Goal: Obtain resource: Obtain resource

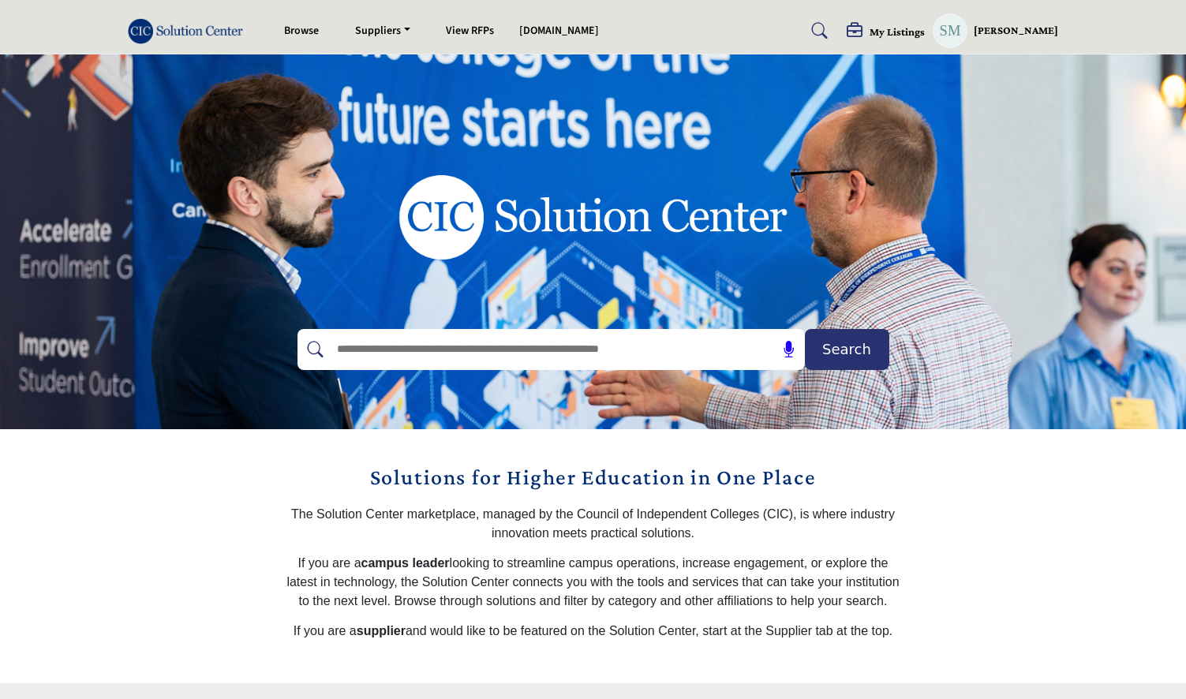
click at [424, 354] on input "text" at bounding box center [517, 350] width 377 height 24
type input "*********"
click at [805, 329] on button "Search" at bounding box center [847, 349] width 84 height 41
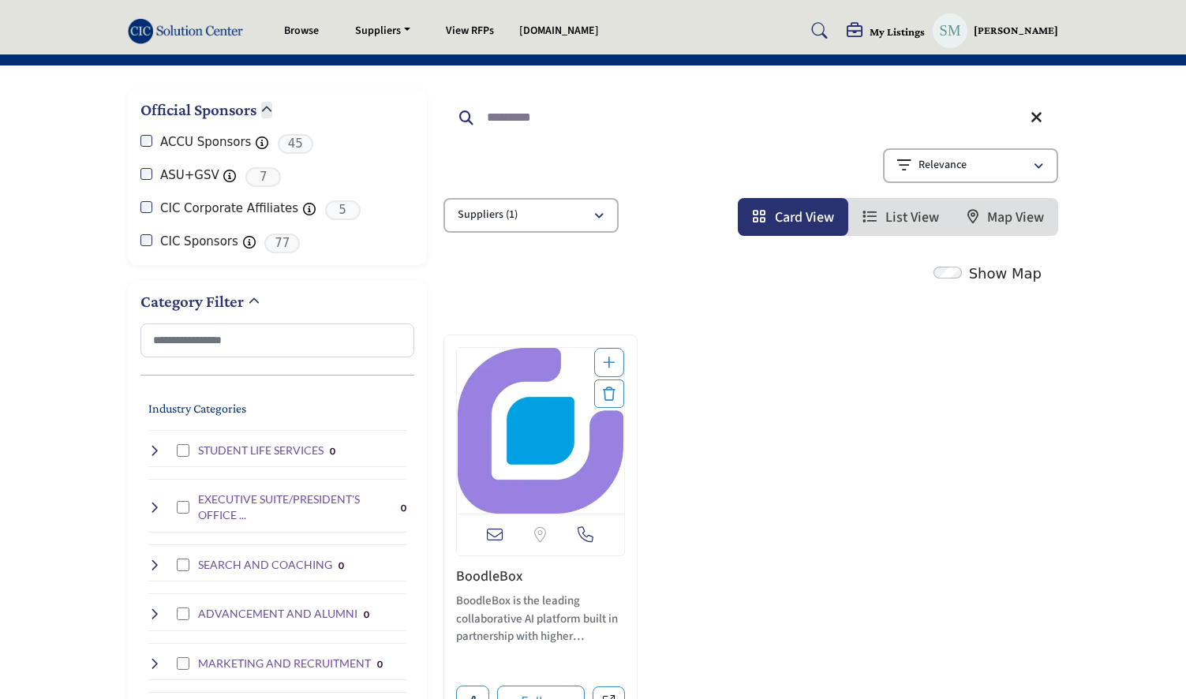
scroll to position [176, 0]
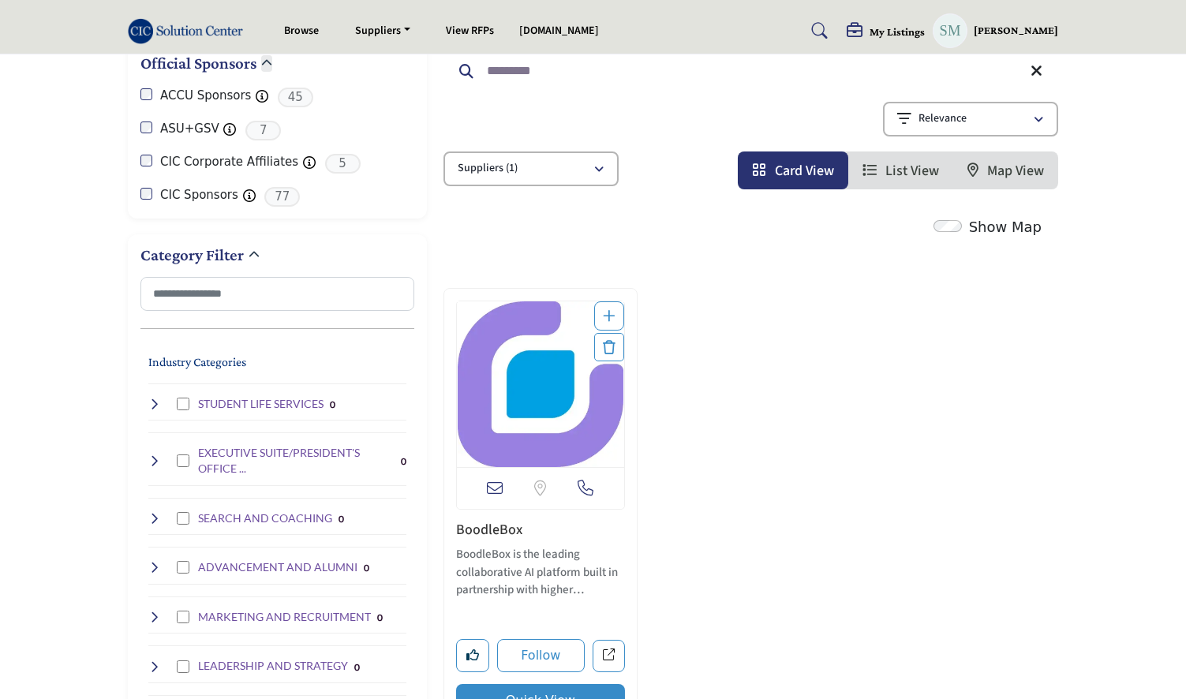
click at [489, 526] on link "BoodleBox" at bounding box center [489, 530] width 66 height 20
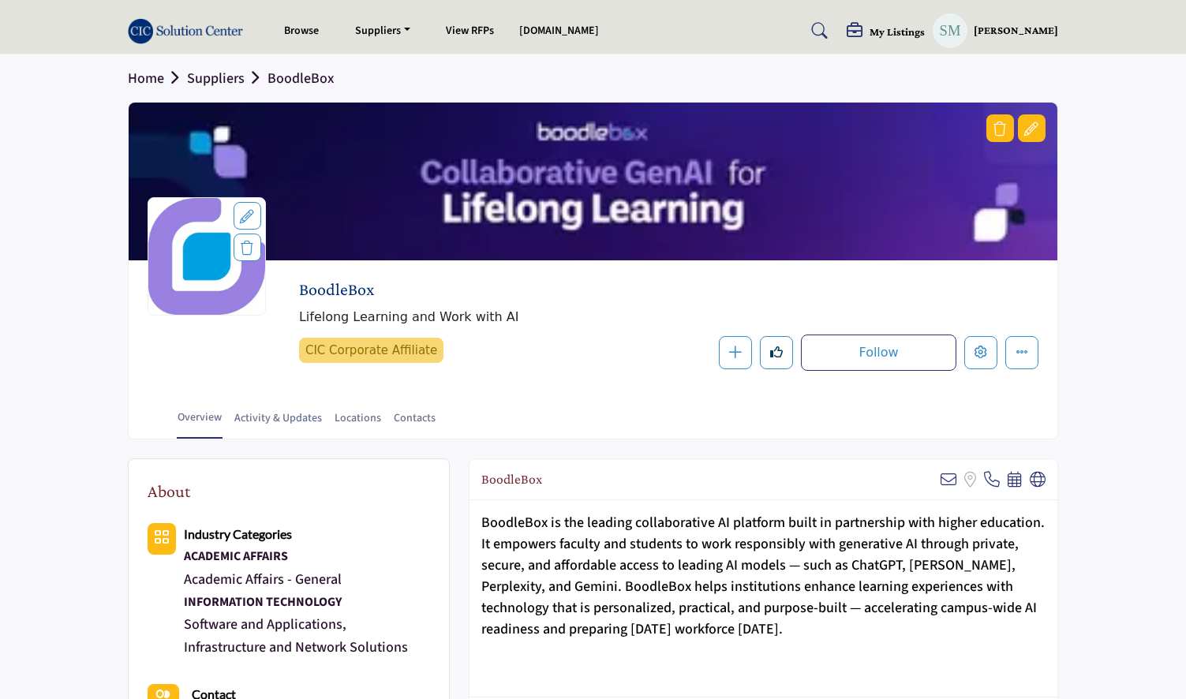
click at [1033, 118] on div at bounding box center [1032, 128] width 28 height 28
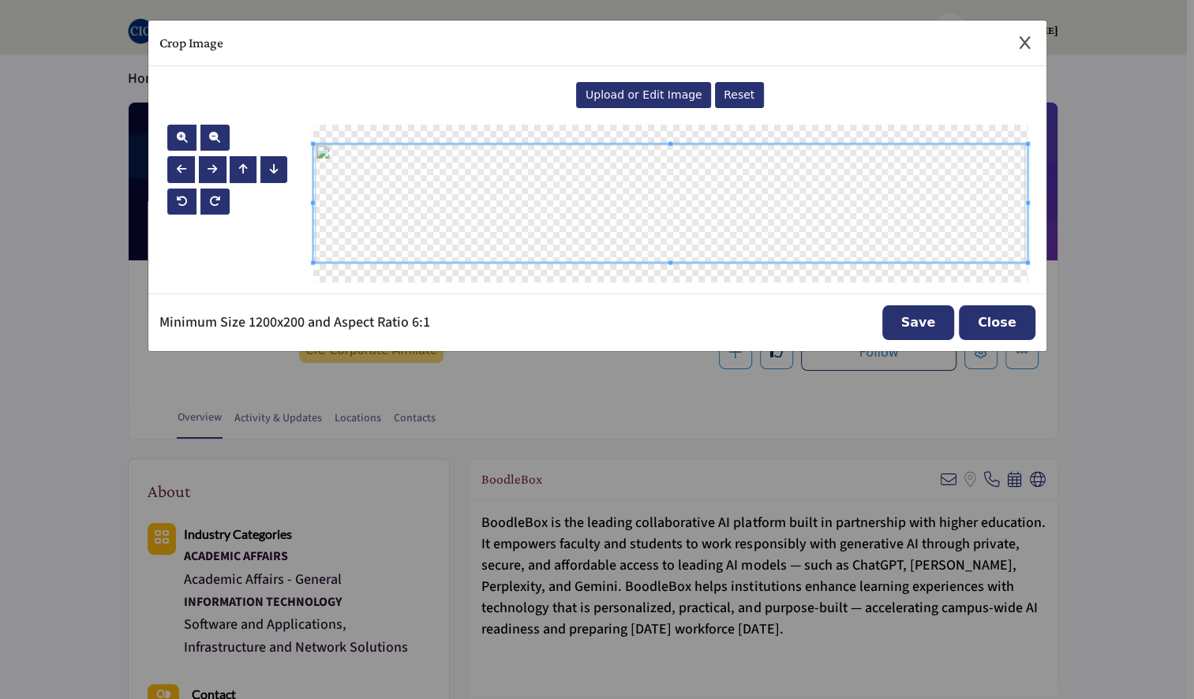
click at [650, 94] on span "Upload or Edit Image" at bounding box center [644, 94] width 117 height 13
click at [646, 98] on span "Upload or Edit Image" at bounding box center [644, 94] width 117 height 13
click at [920, 317] on button "Save" at bounding box center [919, 322] width 73 height 35
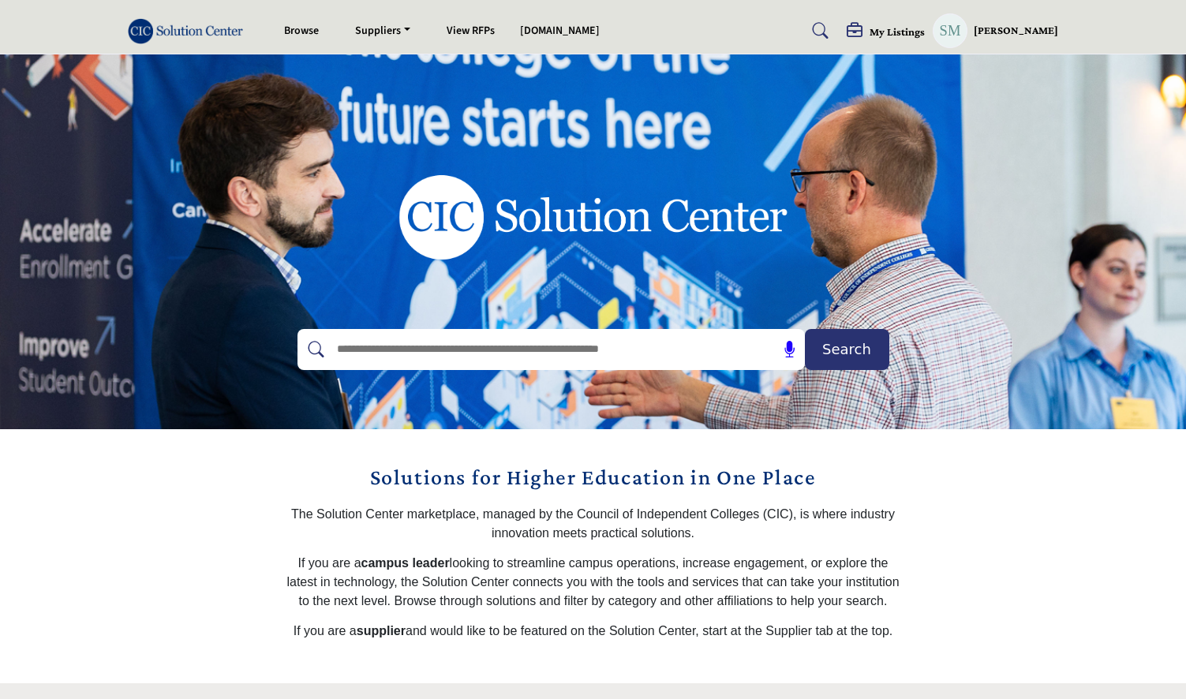
click at [364, 352] on input "text" at bounding box center [517, 350] width 377 height 24
type input "*********"
click at [805, 329] on button "Search" at bounding box center [847, 349] width 84 height 41
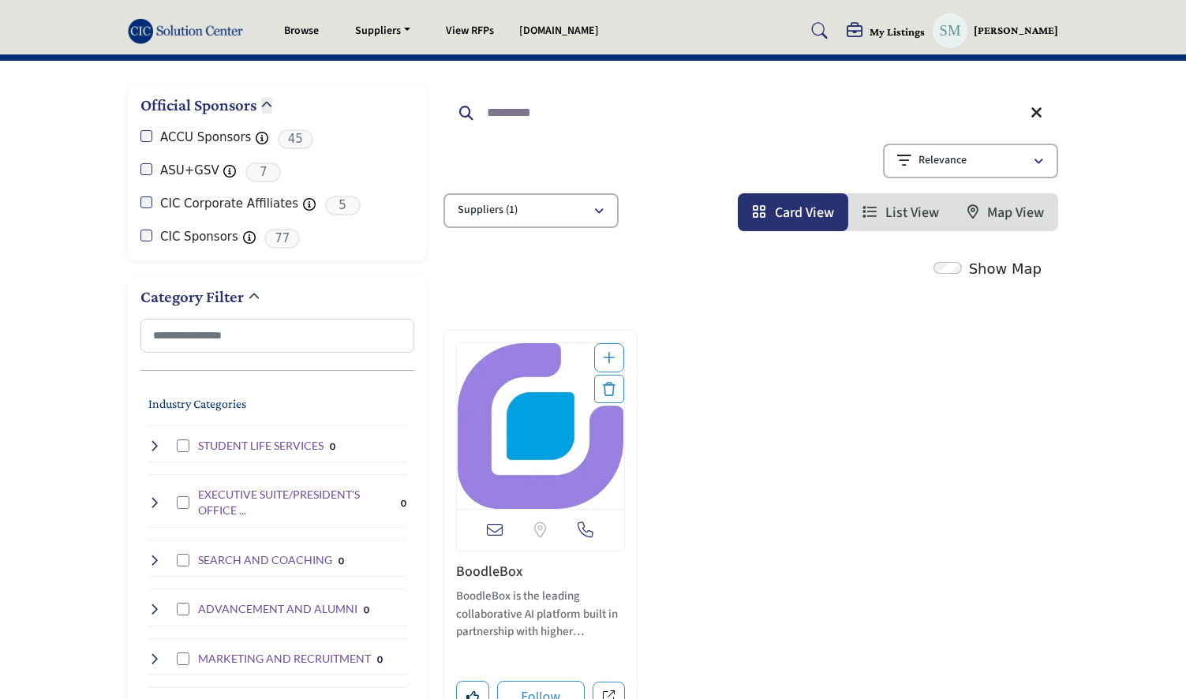
scroll to position [157, 0]
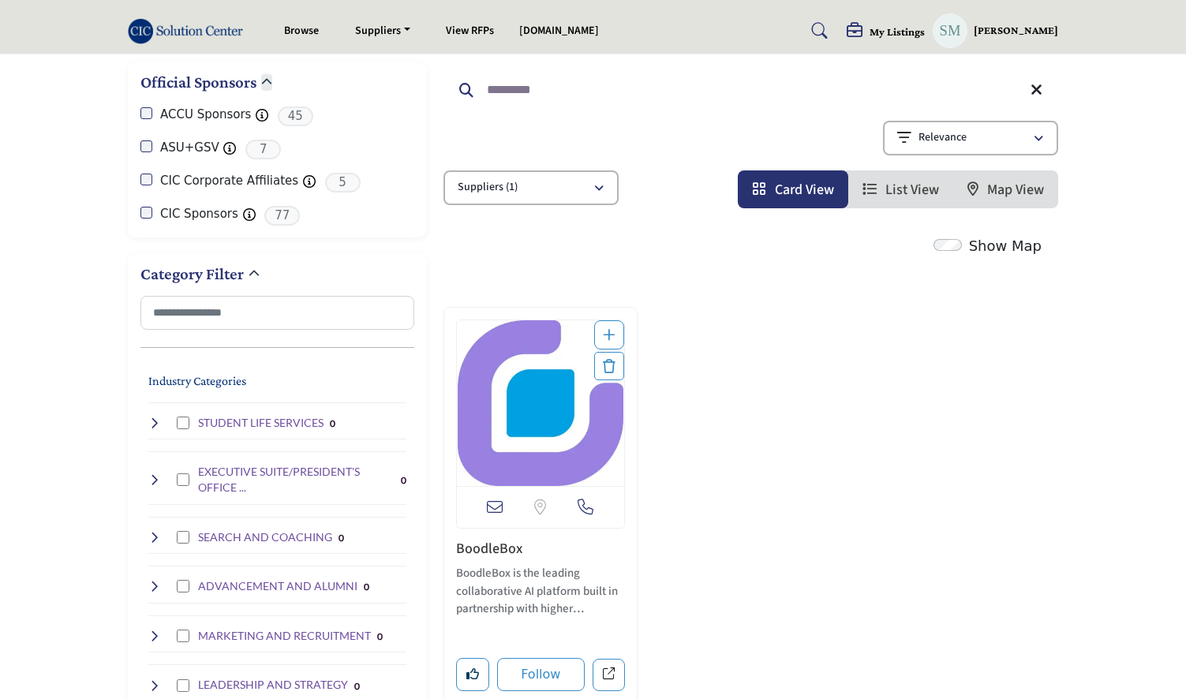
click at [500, 549] on link "BoodleBox" at bounding box center [489, 549] width 66 height 20
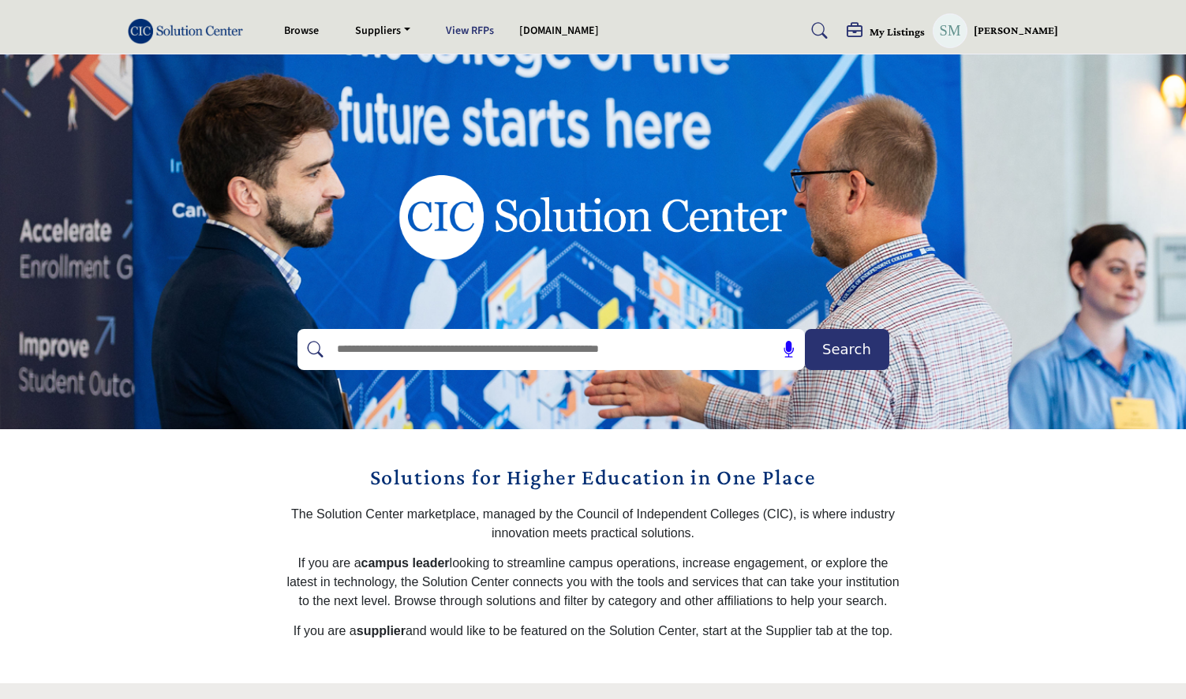
click at [473, 33] on link "View RFPs" at bounding box center [471, 31] width 48 height 16
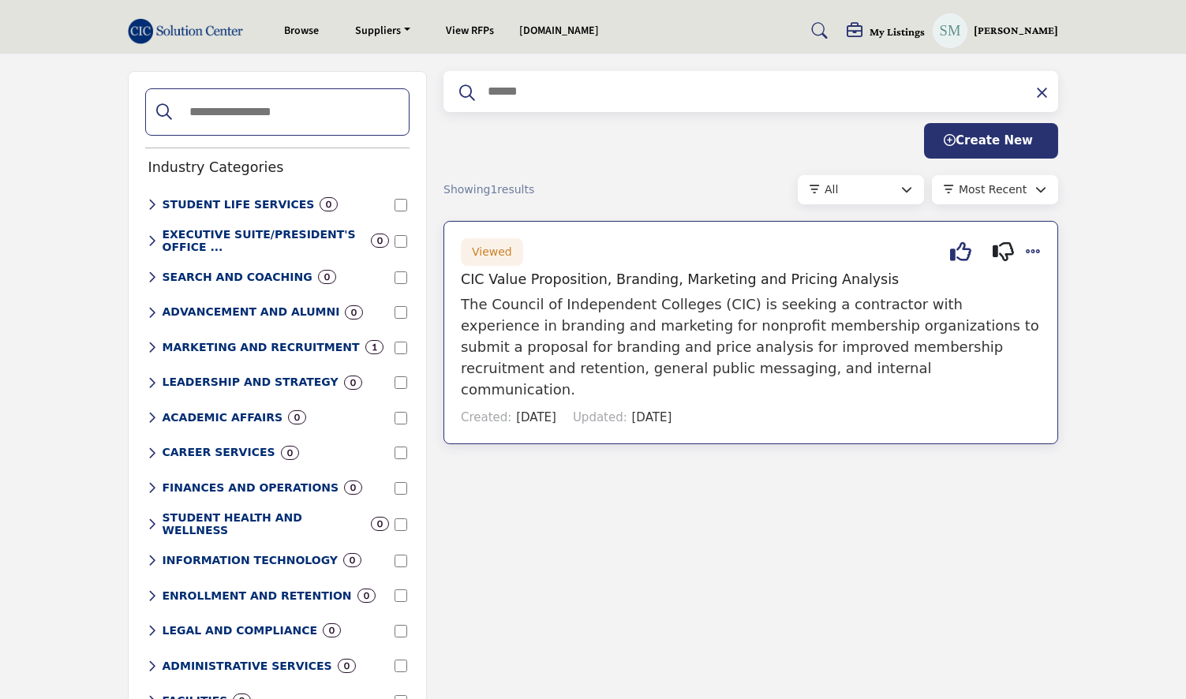
click at [965, 252] on icon at bounding box center [960, 252] width 21 height 1
click at [515, 279] on h5 "CIC Value Proposition, Branding, Marketing and Pricing Analysis" at bounding box center [751, 280] width 580 height 17
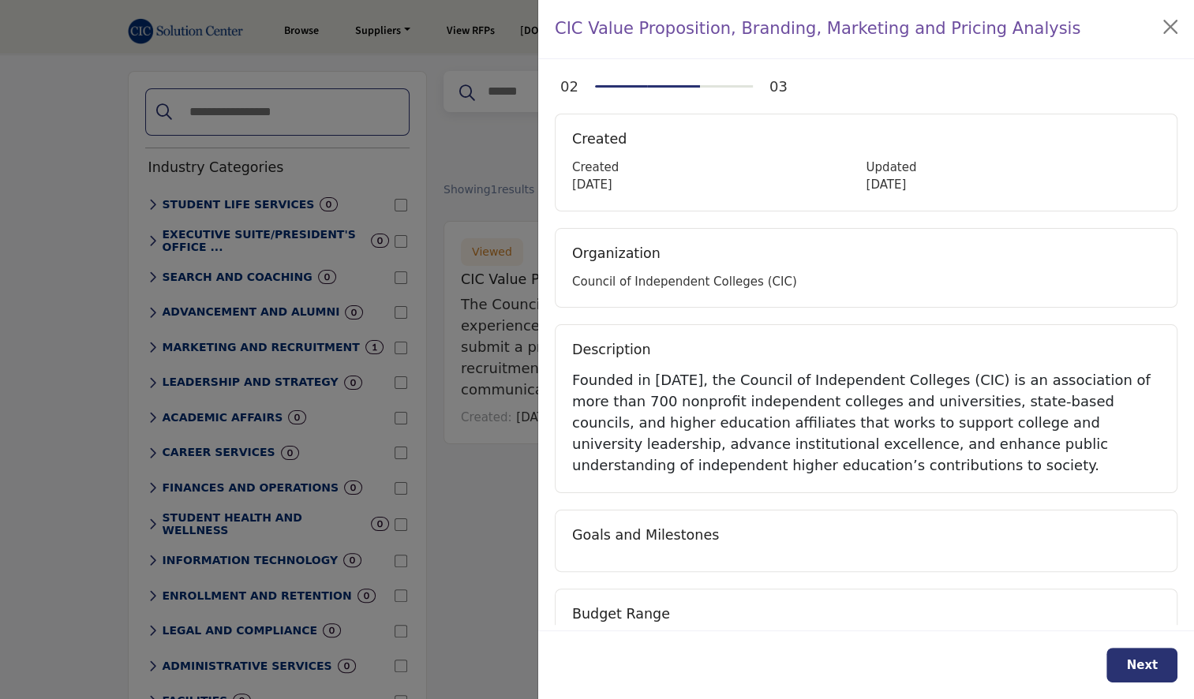
scroll to position [73, 0]
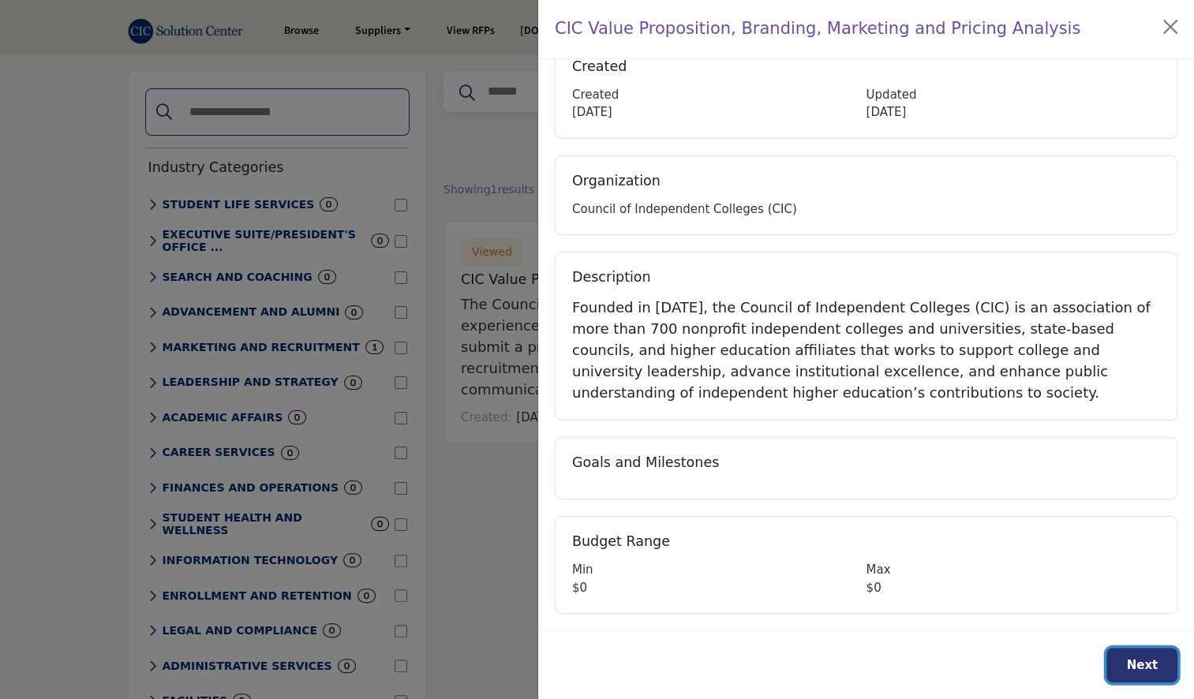
click at [1136, 668] on span "Next" at bounding box center [1142, 665] width 32 height 14
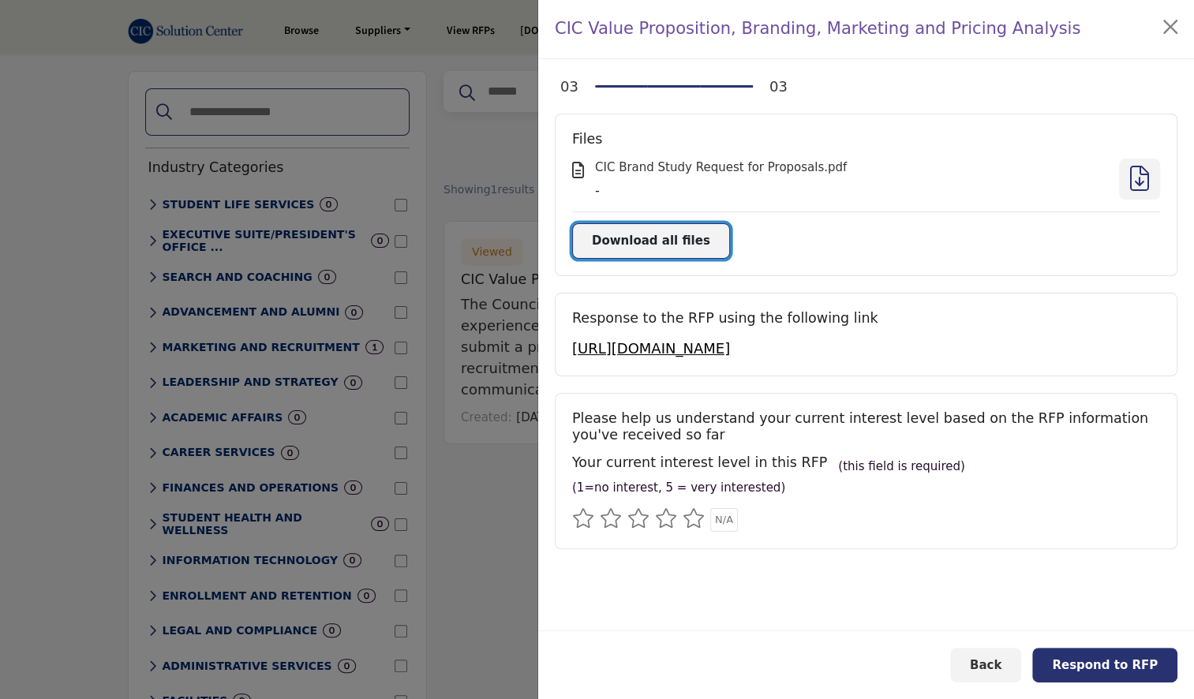
click at [644, 234] on span "Download all files" at bounding box center [651, 241] width 118 height 14
